Goal: Information Seeking & Learning: Learn about a topic

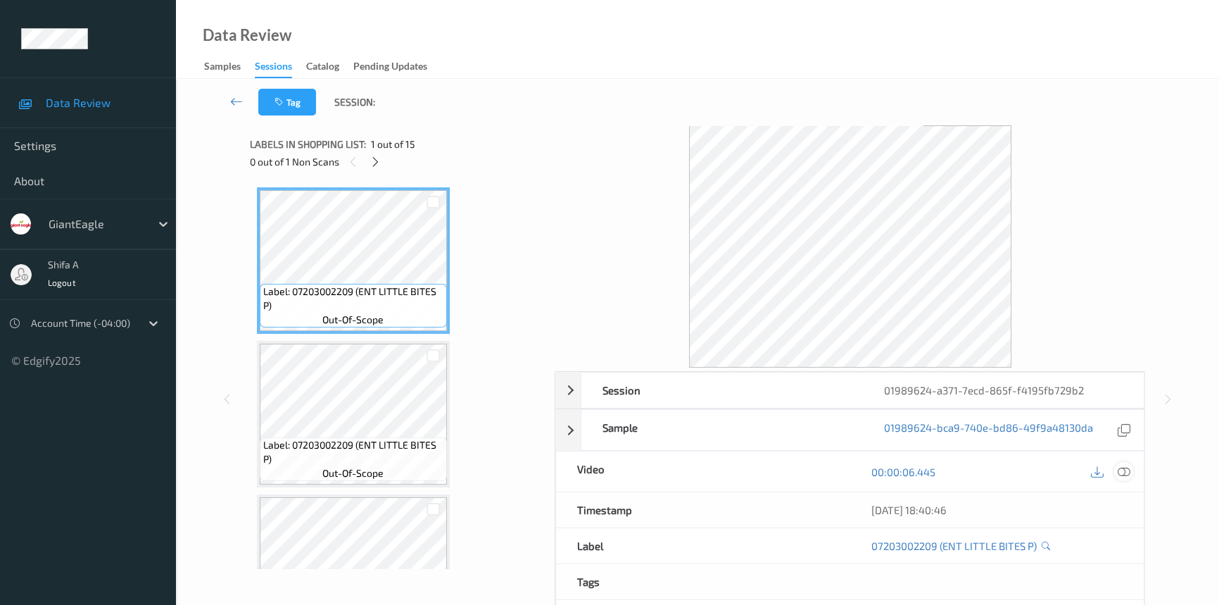
click at [1119, 474] on icon at bounding box center [1124, 471] width 13 height 13
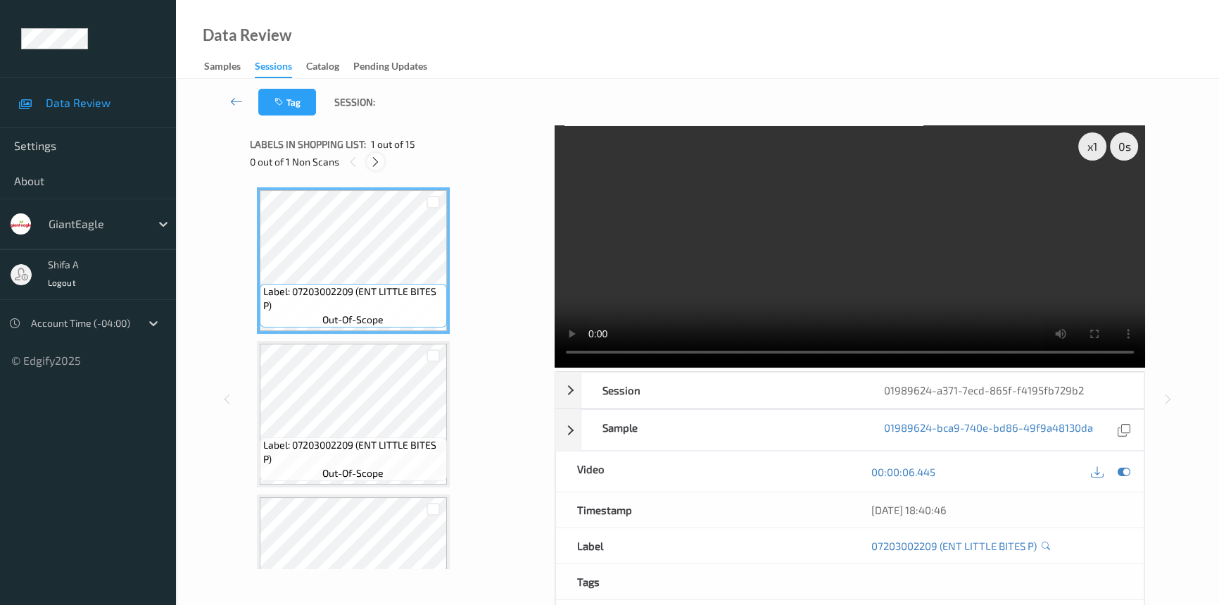
click at [374, 159] on icon at bounding box center [376, 162] width 12 height 13
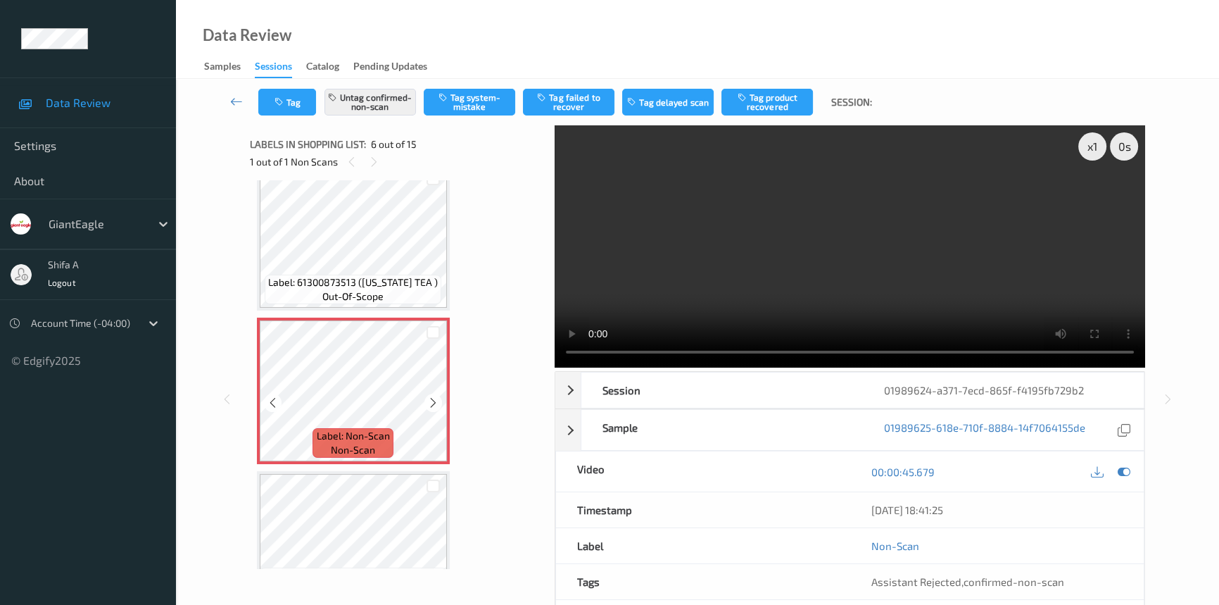
scroll to position [619, 0]
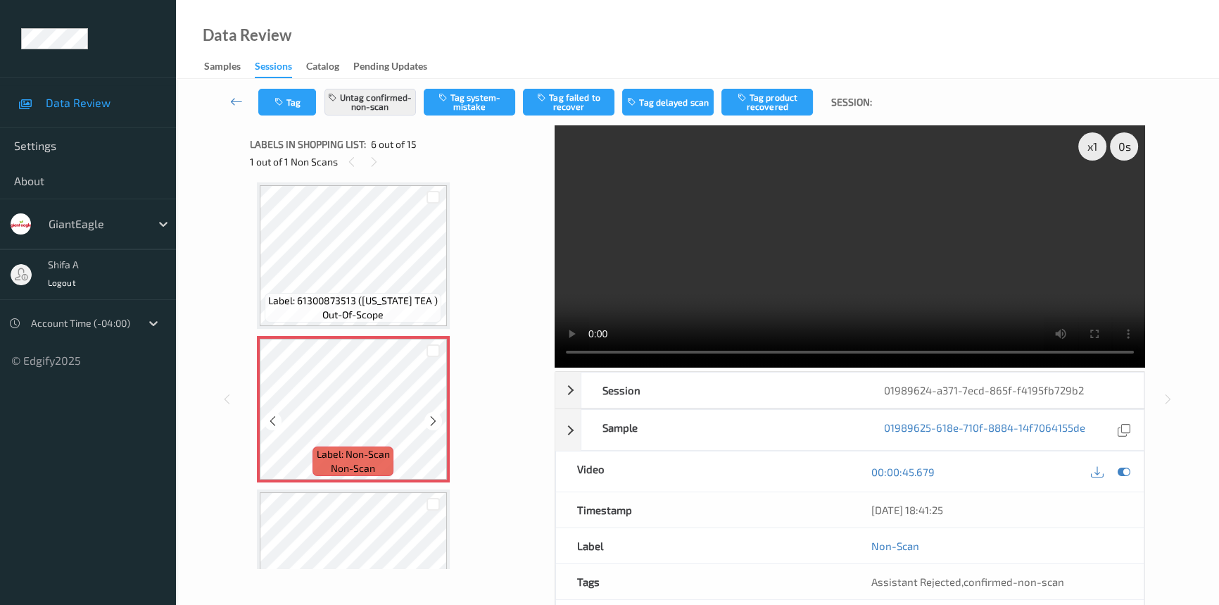
click at [434, 416] on icon at bounding box center [433, 421] width 12 height 13
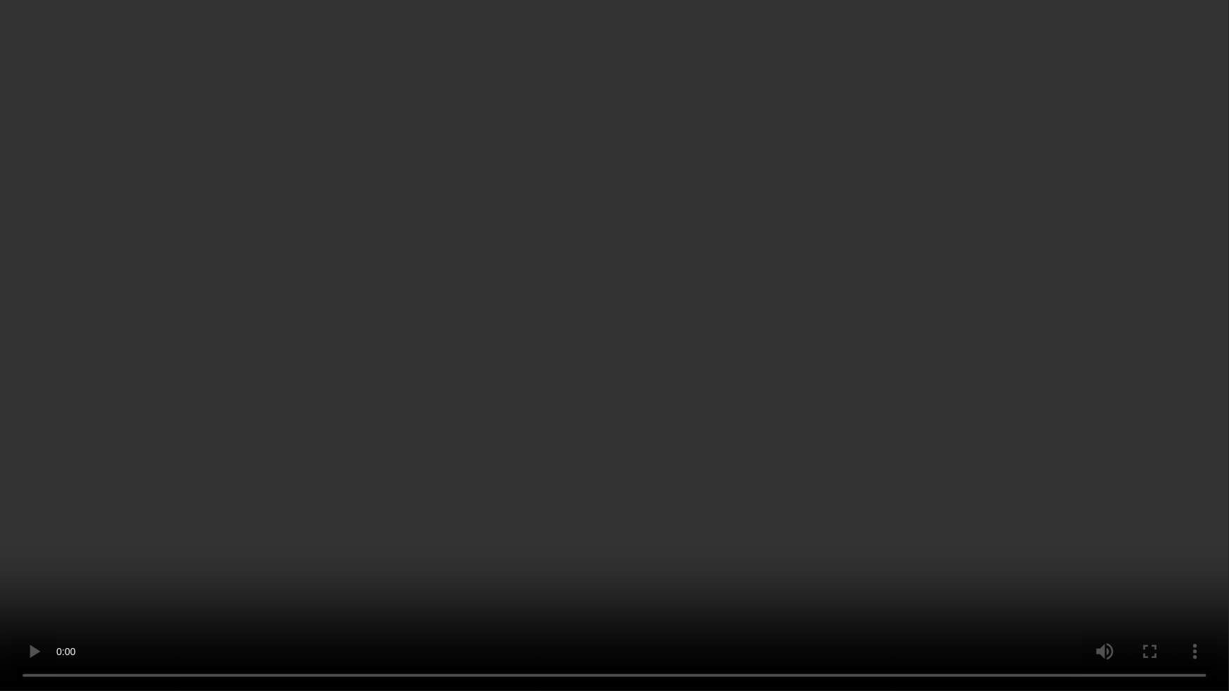
click at [980, 382] on video at bounding box center [614, 345] width 1229 height 691
click at [837, 320] on video at bounding box center [614, 345] width 1229 height 691
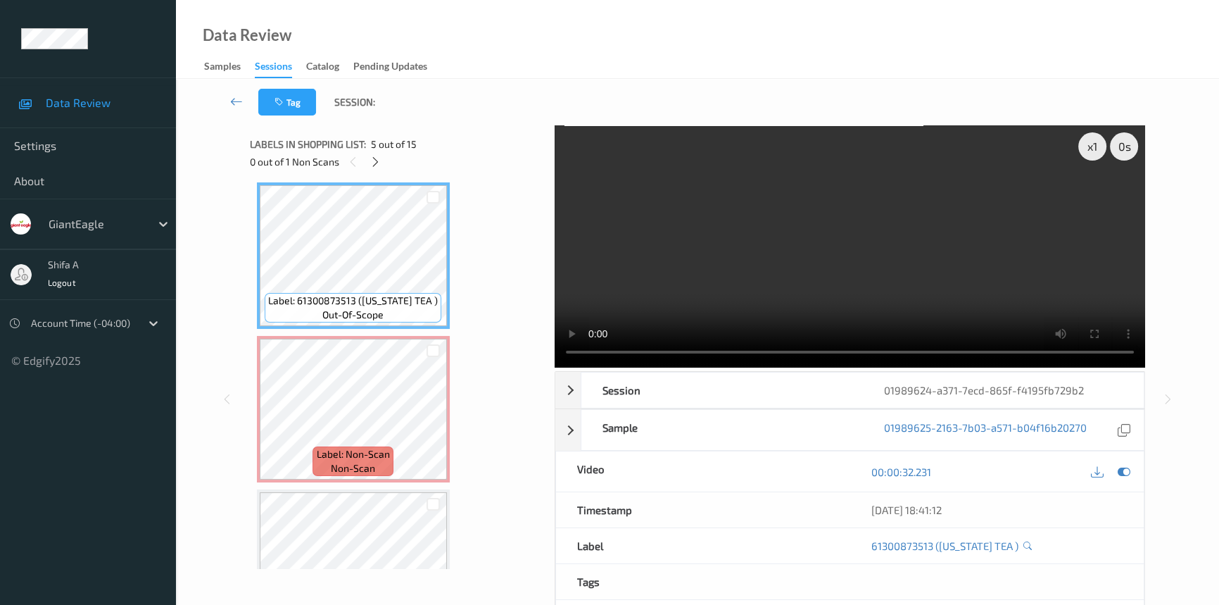
click at [863, 244] on video at bounding box center [850, 246] width 591 height 242
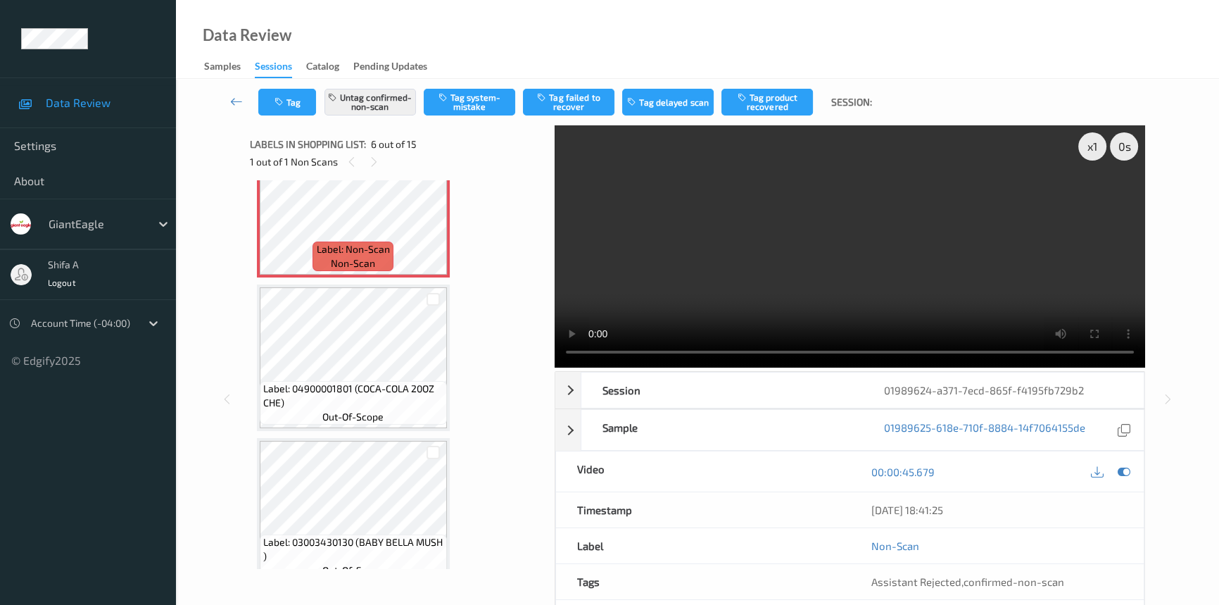
scroll to position [896, 0]
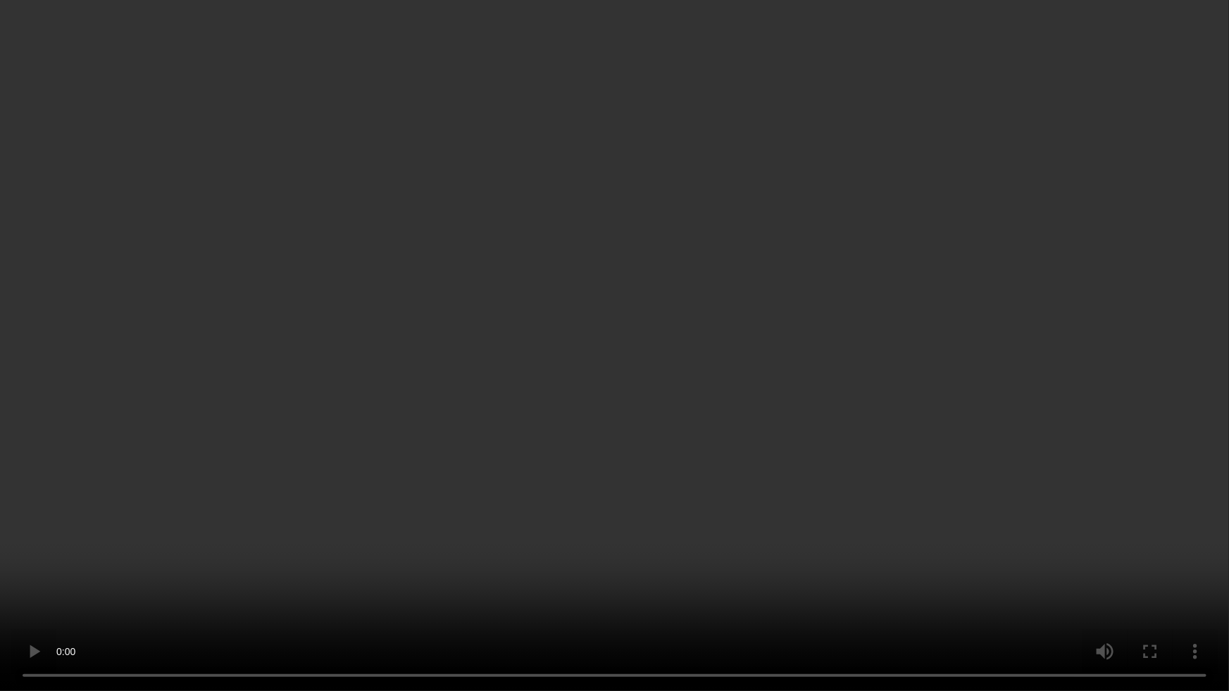
click at [1018, 380] on video at bounding box center [614, 345] width 1229 height 691
click at [990, 464] on video at bounding box center [614, 345] width 1229 height 691
click at [753, 485] on video at bounding box center [614, 345] width 1229 height 691
click at [679, 434] on video at bounding box center [614, 345] width 1229 height 691
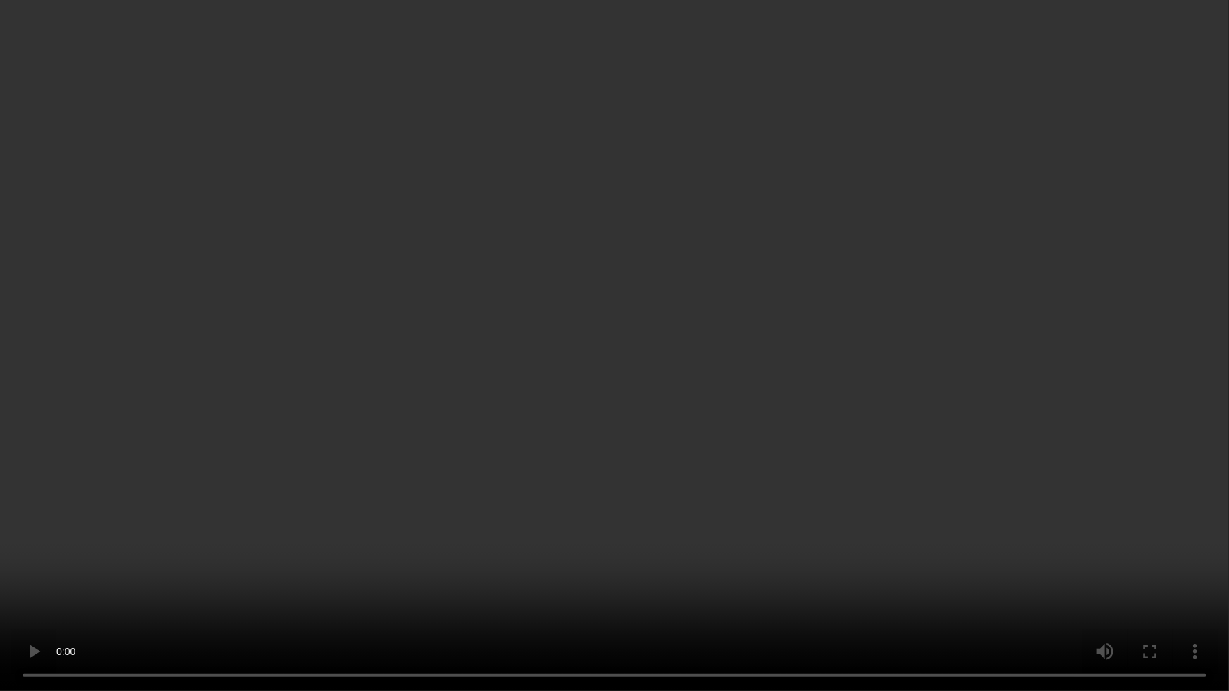
click at [710, 338] on video at bounding box center [614, 345] width 1229 height 691
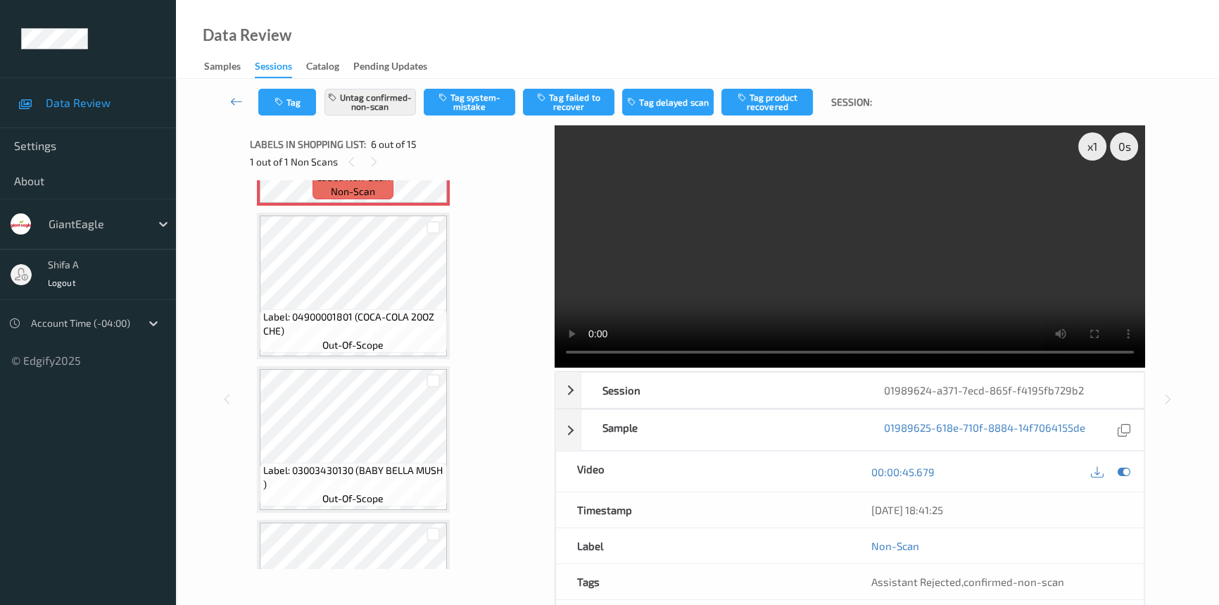
click at [812, 218] on video at bounding box center [850, 246] width 591 height 242
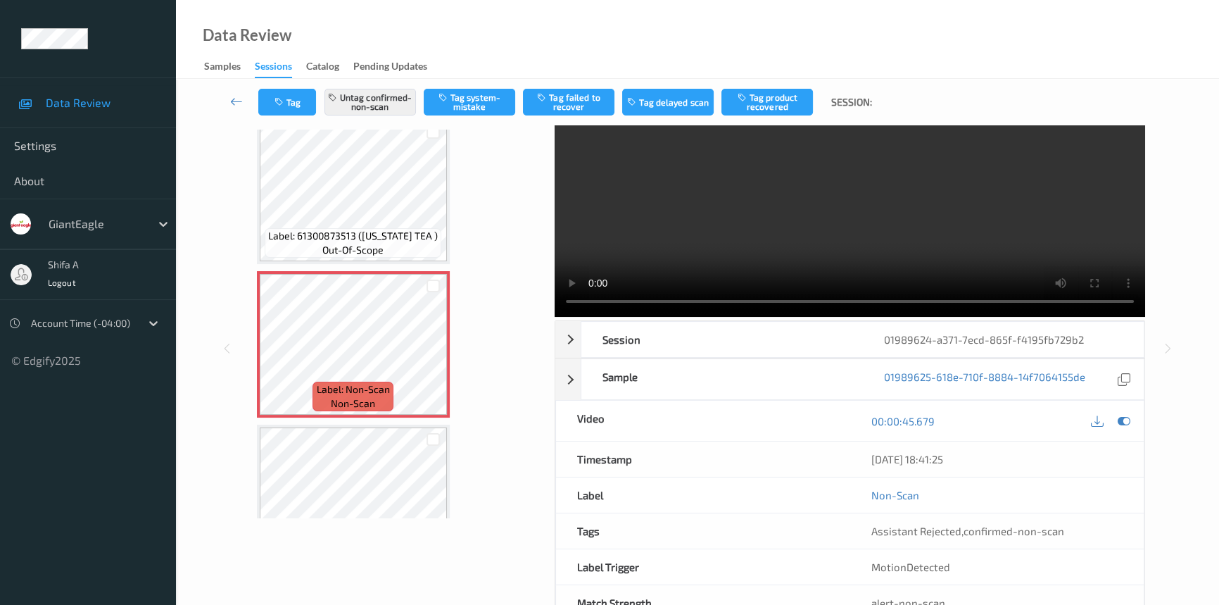
scroll to position [0, 0]
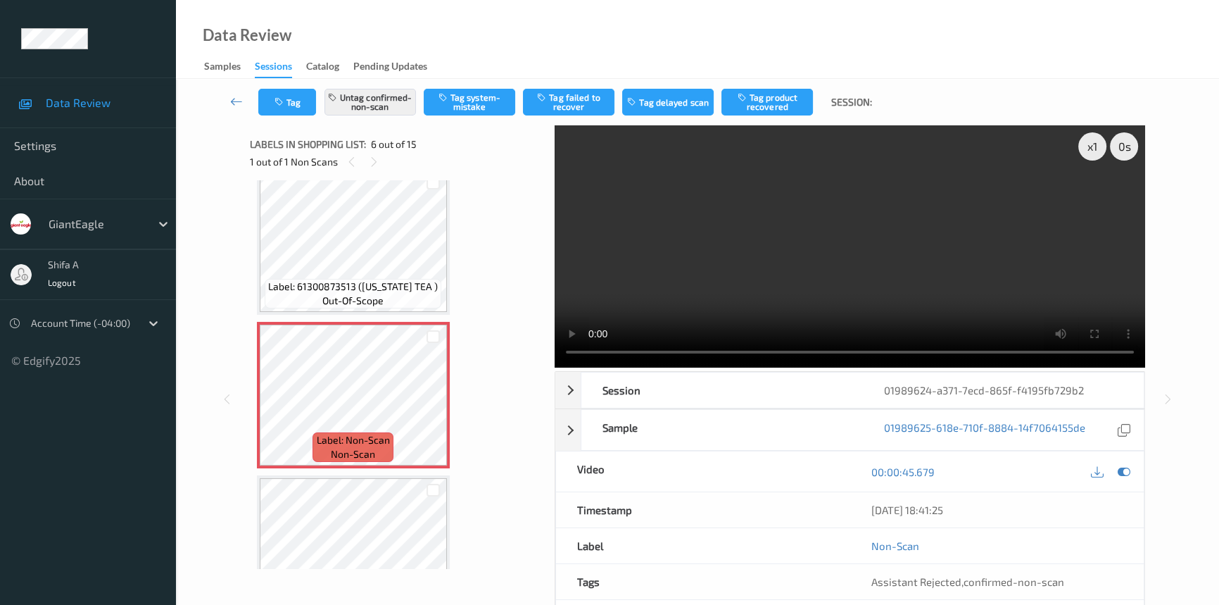
click at [870, 256] on video at bounding box center [850, 246] width 591 height 242
click at [556, 111] on button "Tag failed to recover" at bounding box center [569, 102] width 92 height 27
